Goal: Information Seeking & Learning: Learn about a topic

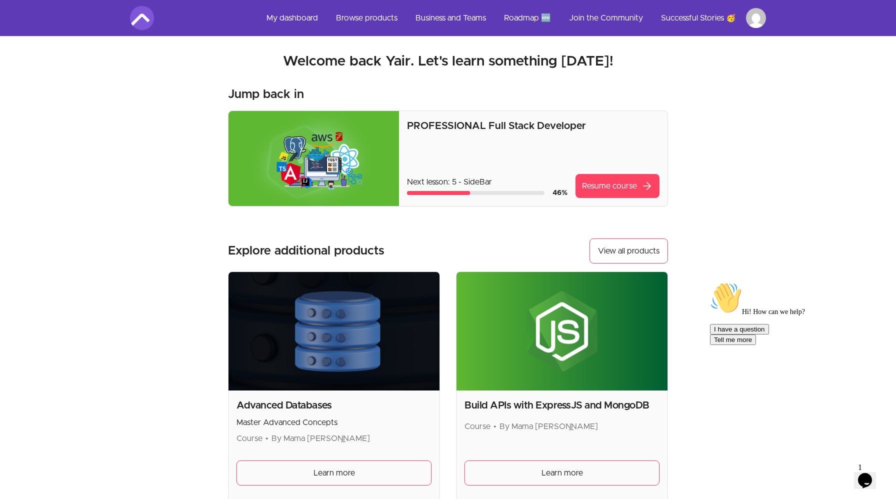
click at [341, 145] on img at bounding box center [314, 158] width 171 height 95
click at [327, 147] on img at bounding box center [314, 158] width 171 height 95
click at [316, 142] on img at bounding box center [314, 158] width 171 height 95
click at [596, 182] on link "Resume course arrow_forward" at bounding box center [618, 186] width 84 height 24
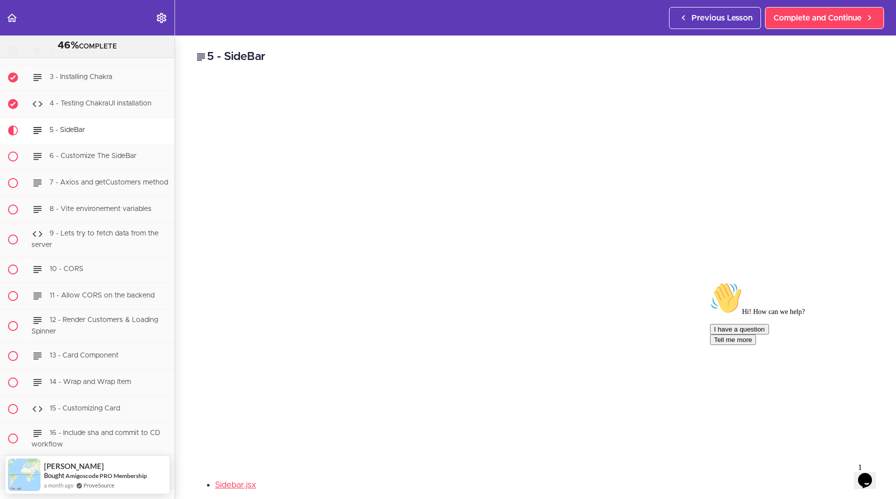
click at [860, 450] on div "Hi! How can we help? I have a question Tell me more" at bounding box center [796, 366] width 172 height 168
click at [881, 282] on div at bounding box center [800, 282] width 180 height 0
click at [710, 282] on icon "Chat attention grabber" at bounding box center [710, 282] width 0 height 0
click at [838, 473] on icon "Close" at bounding box center [838, 477] width 0 height 9
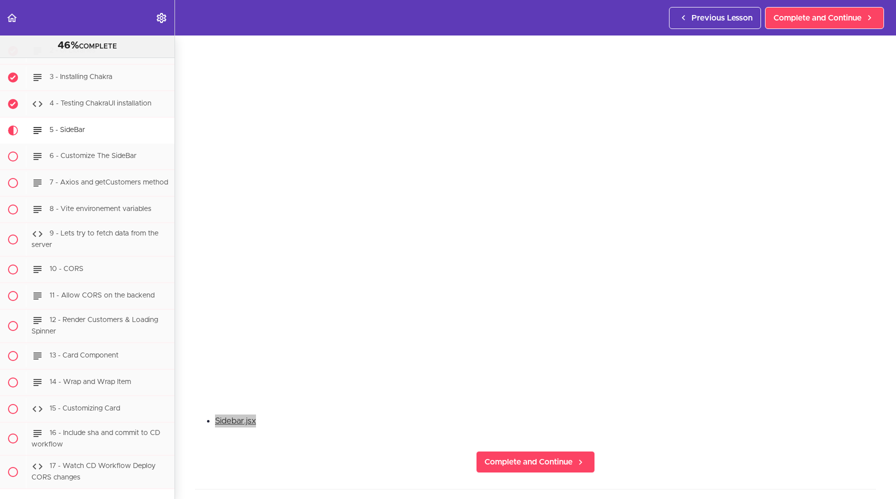
scroll to position [54, 0]
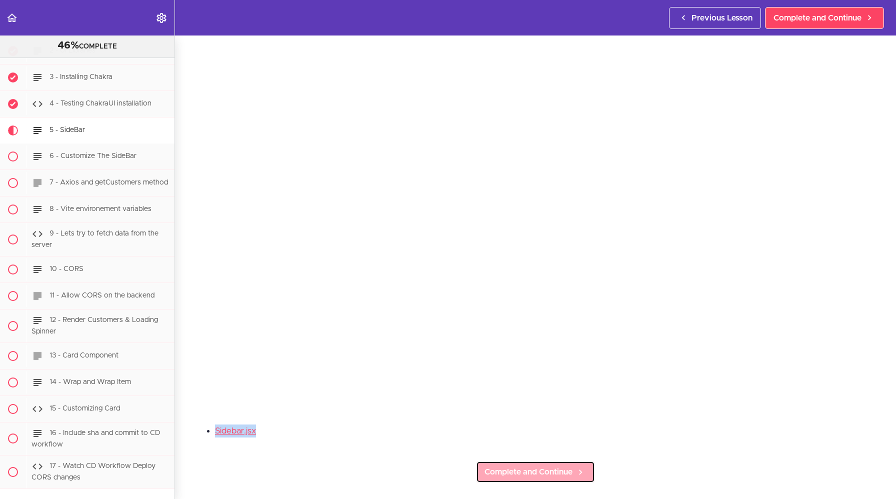
click at [532, 479] on link "Complete and Continue" at bounding box center [535, 472] width 119 height 22
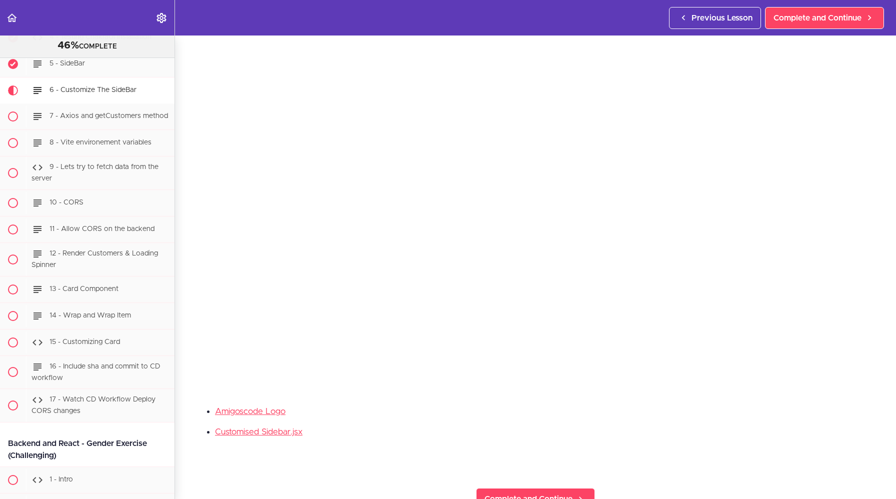
scroll to position [91, 0]
